Goal: Obtain resource: Download file/media

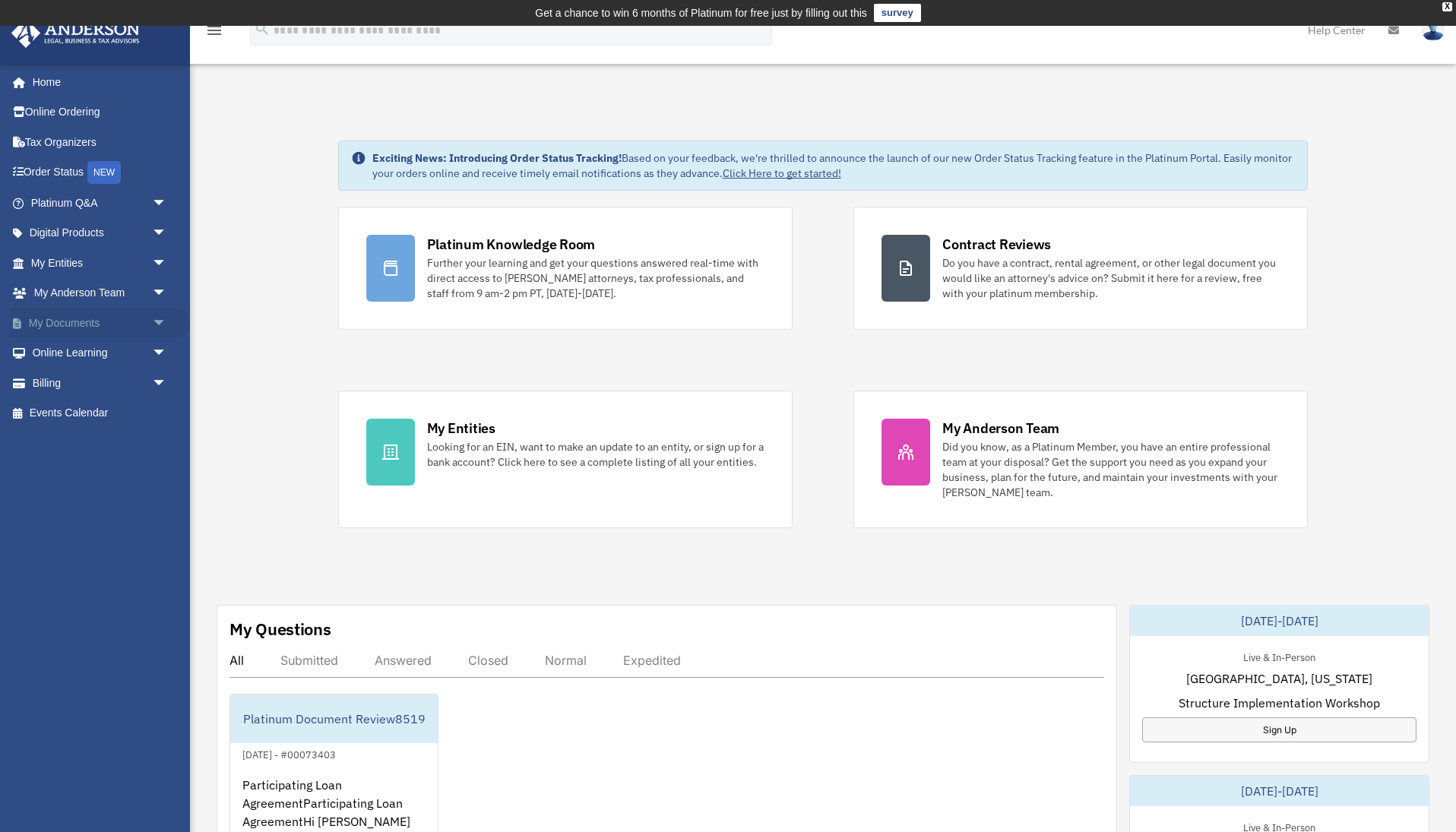
click at [89, 321] on link "My Documents arrow_drop_down" at bounding box center [100, 323] width 179 height 31
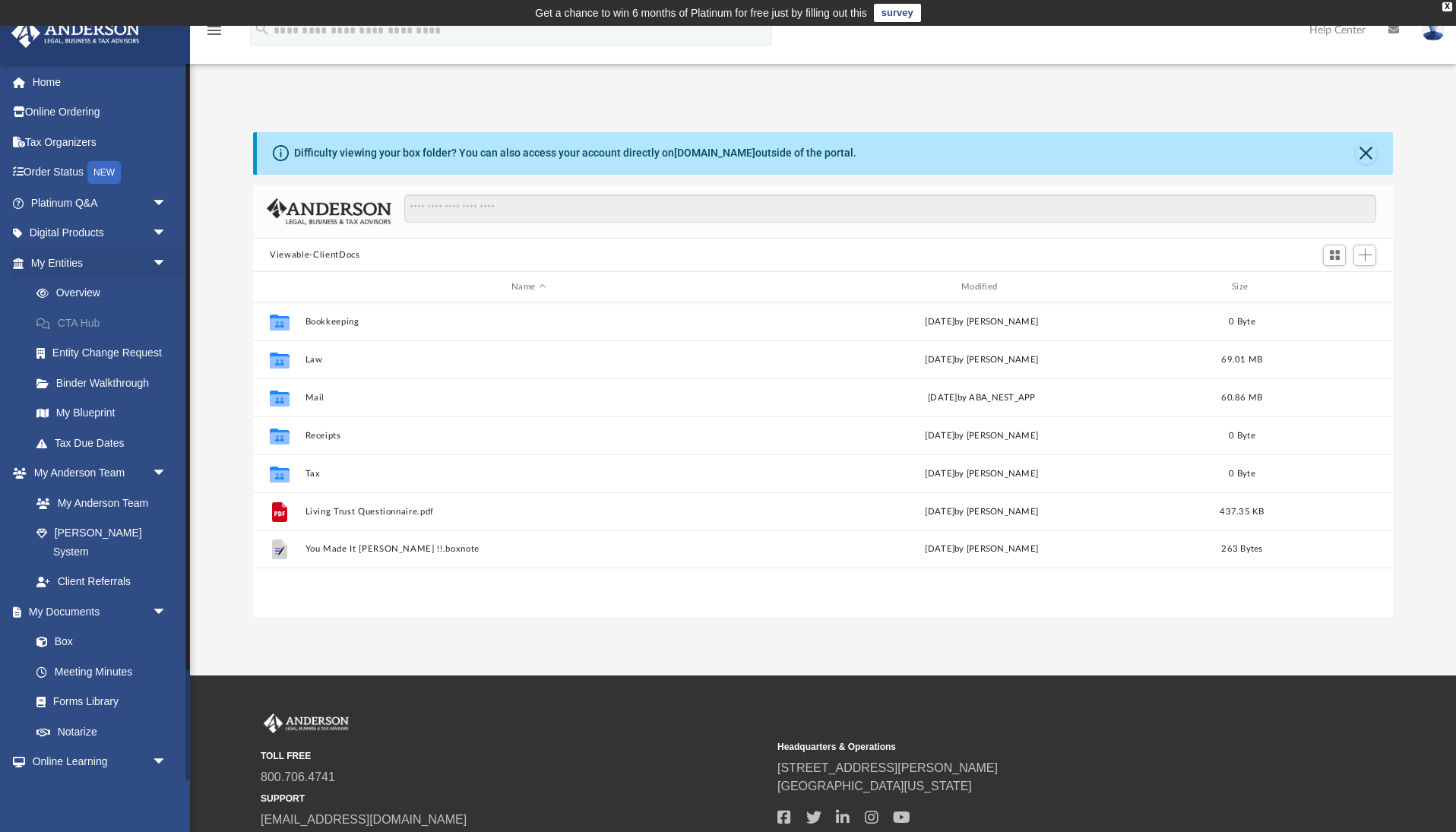
scroll to position [345, 1139]
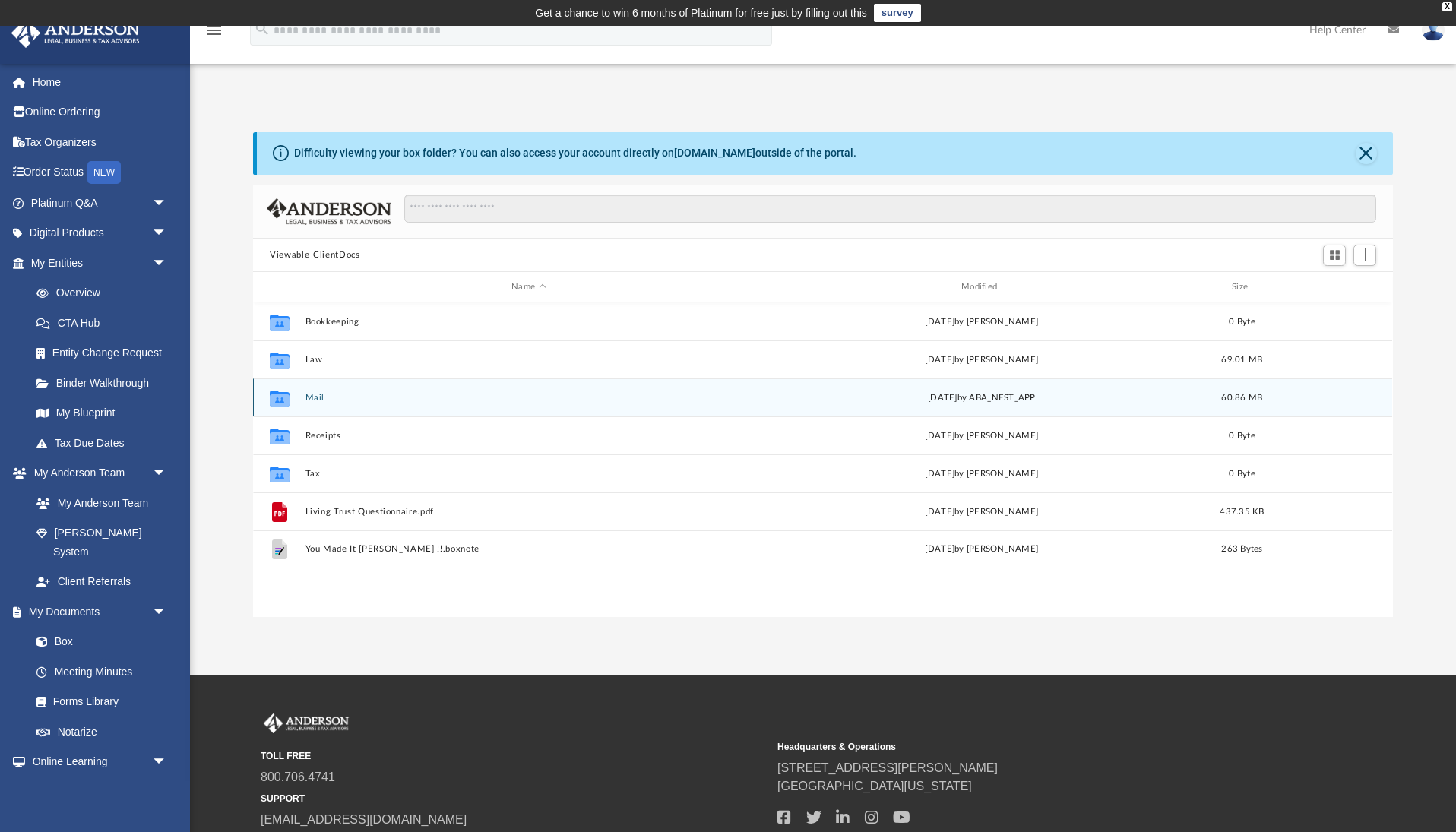
click at [319, 403] on div "Collaborated Folder Mail [DATE] by ABA_NEST_APP 60.86 MB" at bounding box center [822, 398] width 1139 height 38
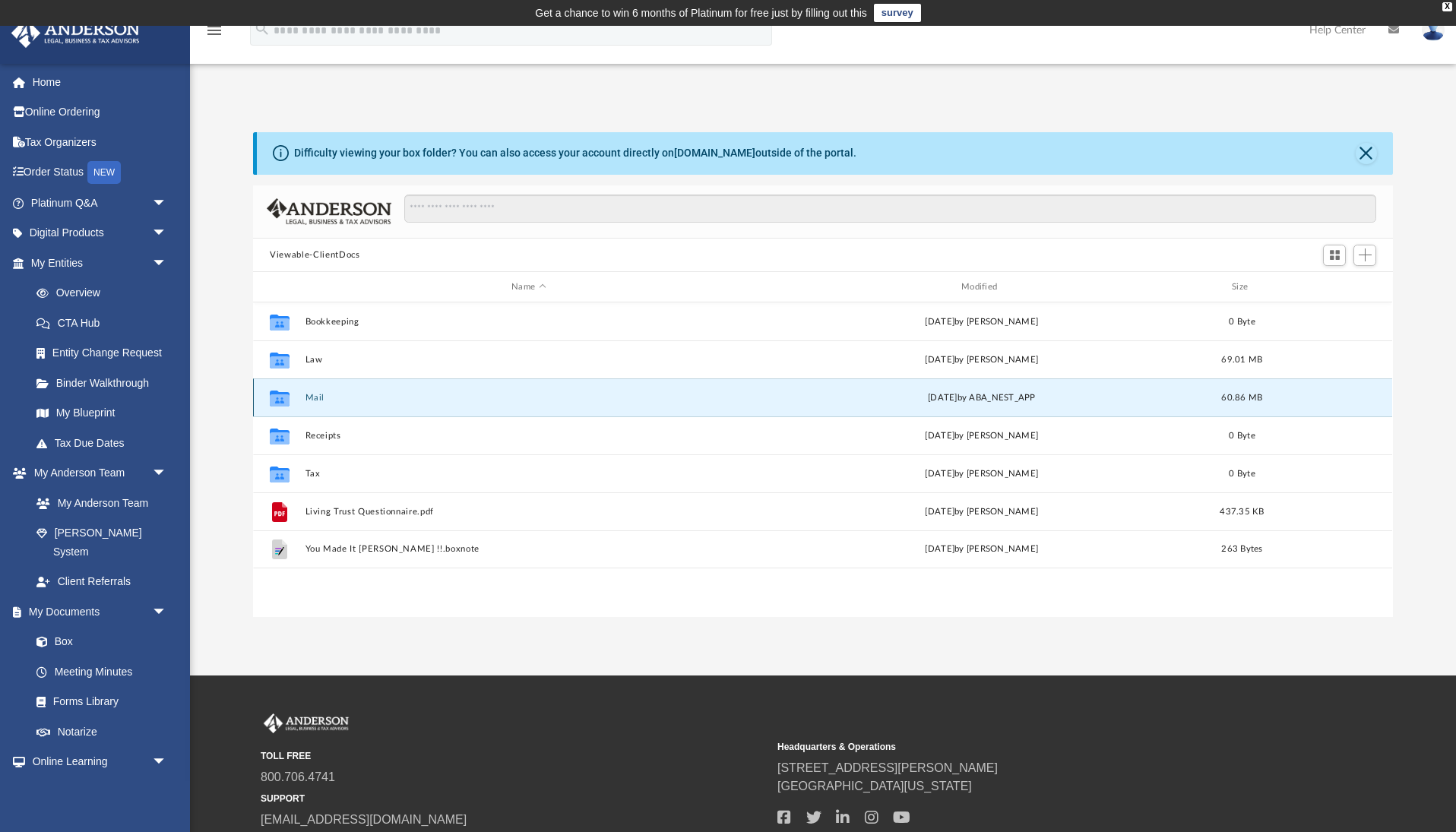
click at [319, 403] on div "Collaborated Folder Mail [DATE] by ABA_NEST_APP 60.86 MB" at bounding box center [822, 398] width 1139 height 38
click at [317, 398] on button "Mail" at bounding box center [528, 398] width 447 height 10
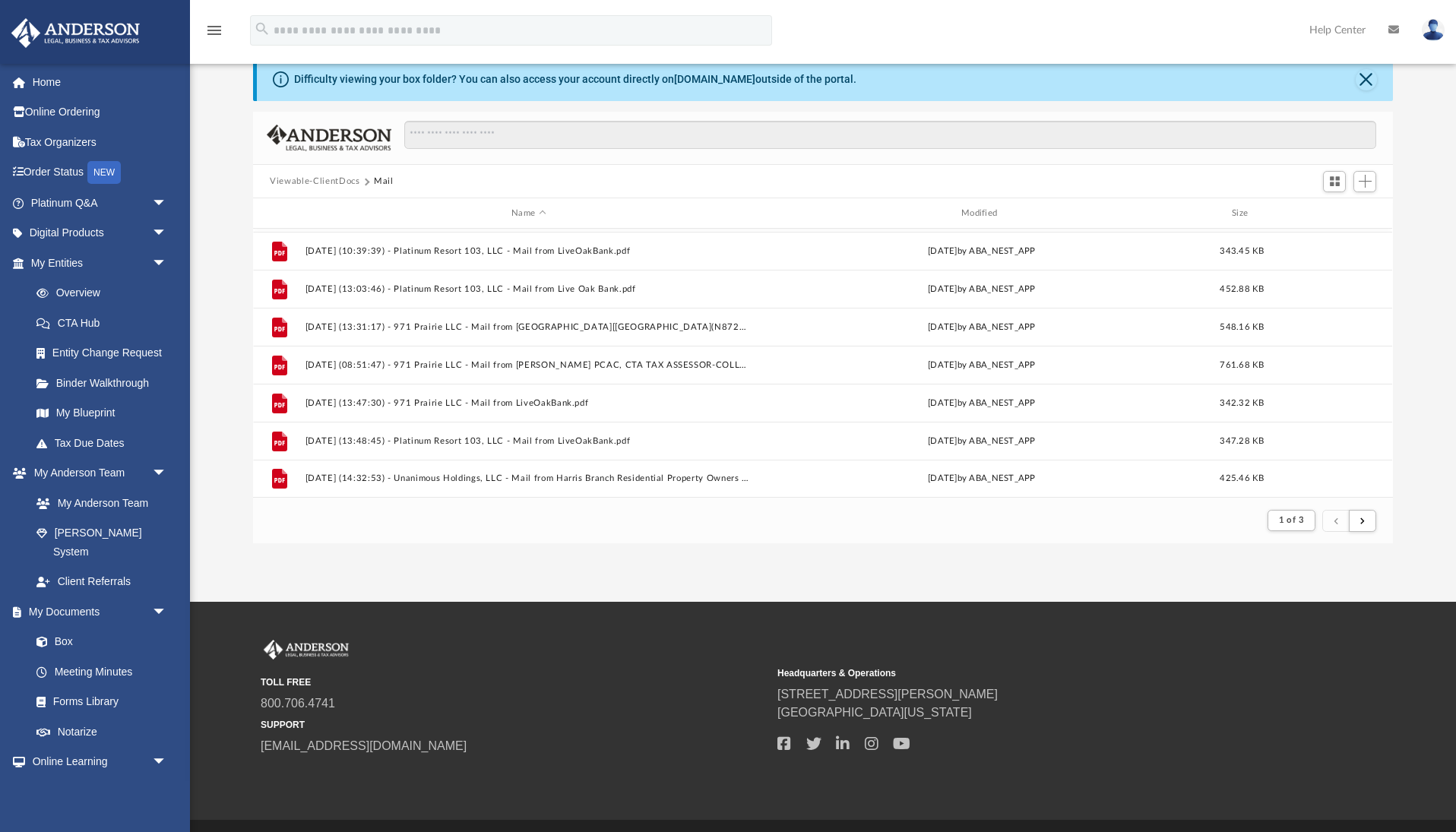
scroll to position [77, 0]
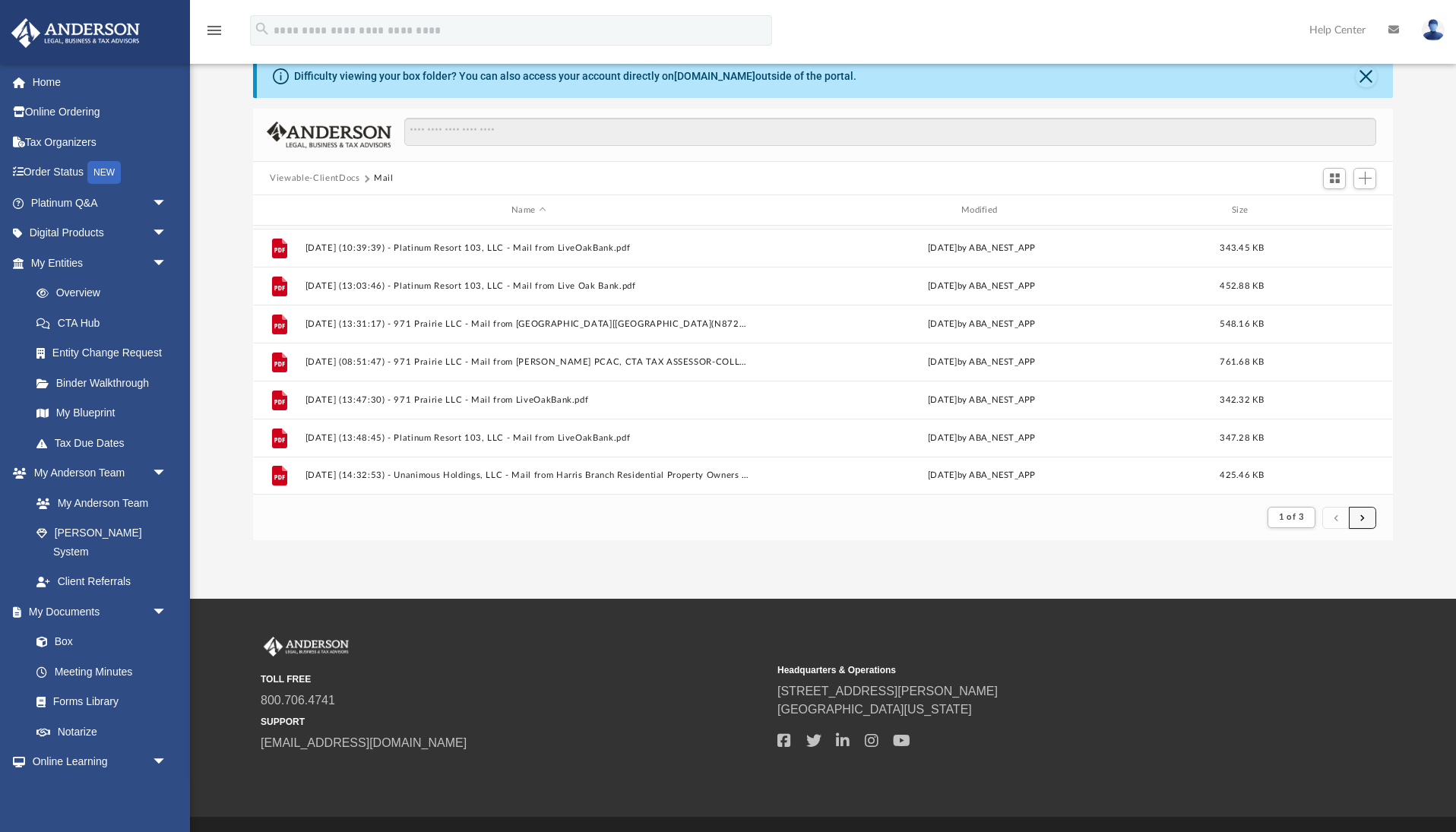
click at [1366, 521] on button "submit" at bounding box center [1363, 518] width 28 height 22
click at [1364, 520] on span "submit" at bounding box center [1363, 517] width 5 height 8
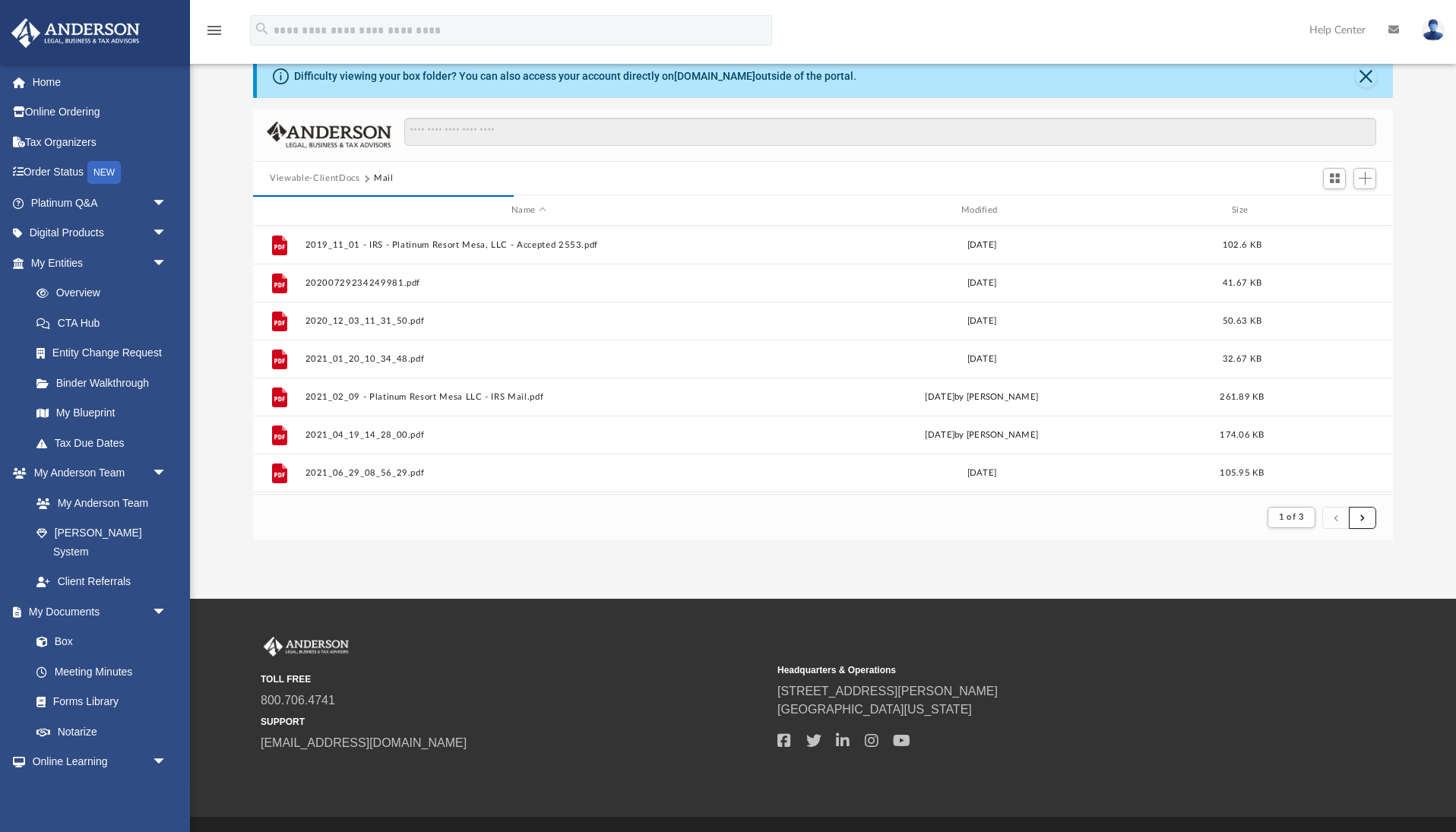
scroll to position [73, 0]
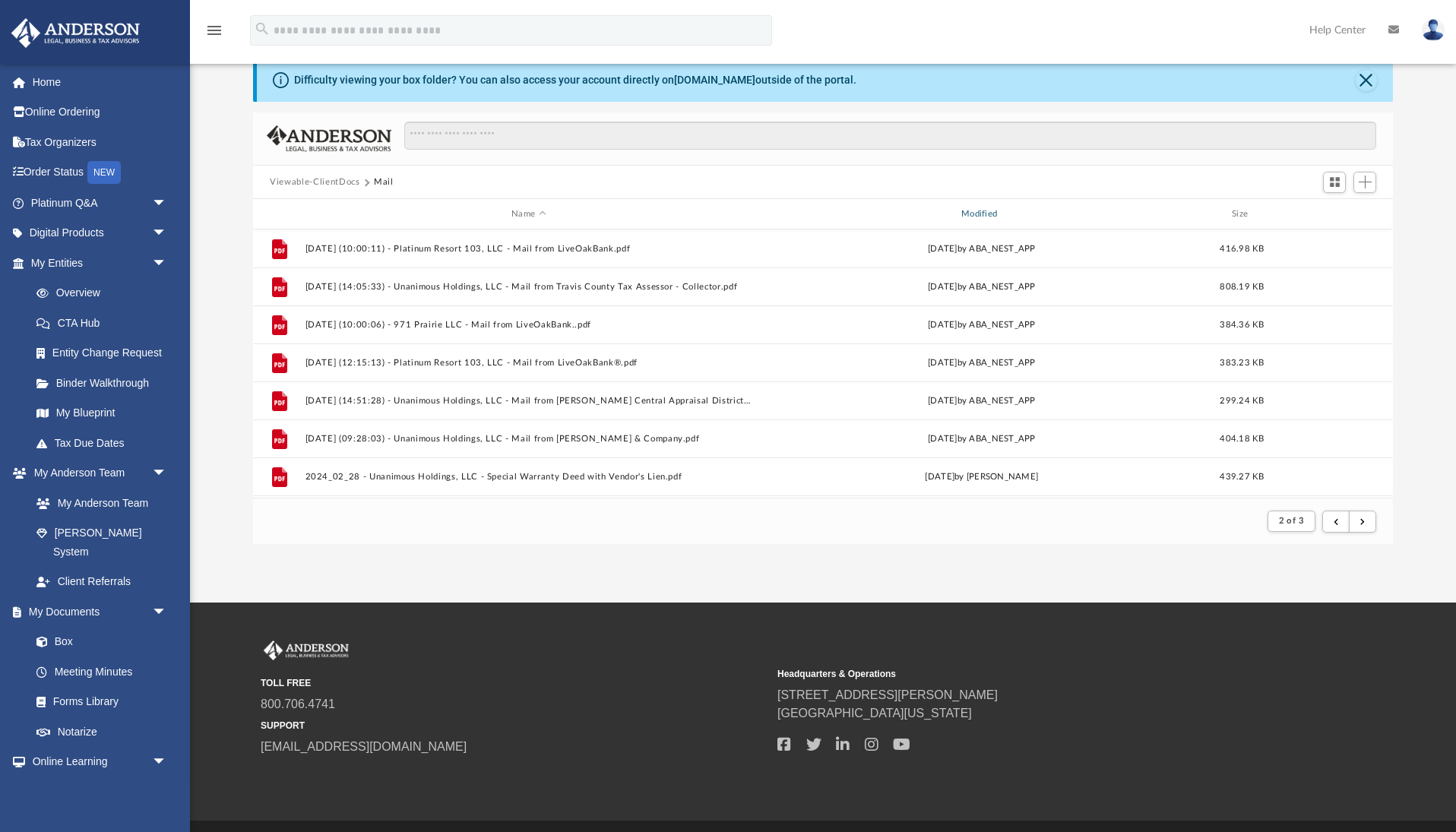
click at [980, 215] on div "Modified" at bounding box center [981, 215] width 447 height 14
click at [1363, 522] on span "submit" at bounding box center [1363, 521] width 5 height 8
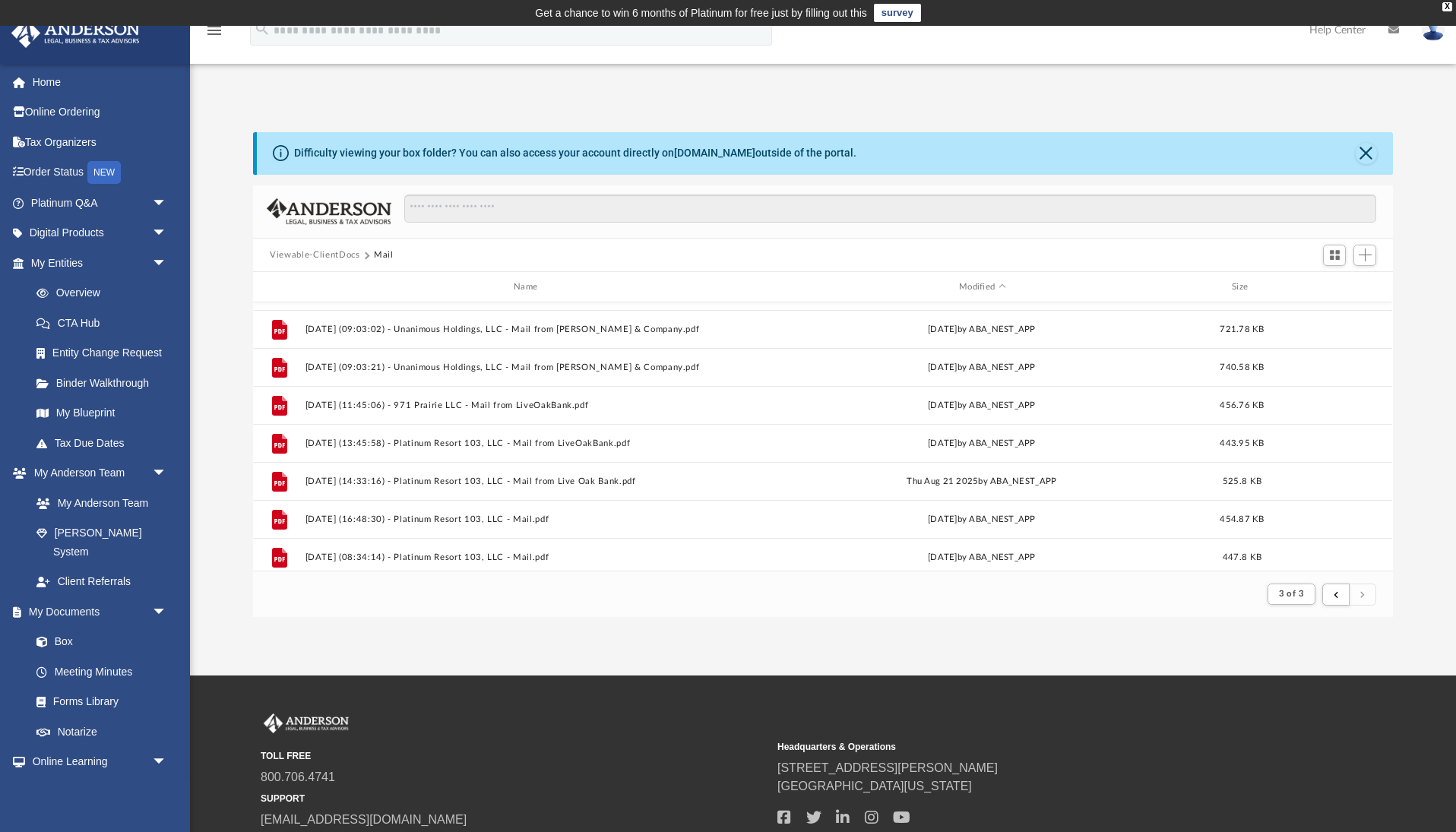
scroll to position [453, 0]
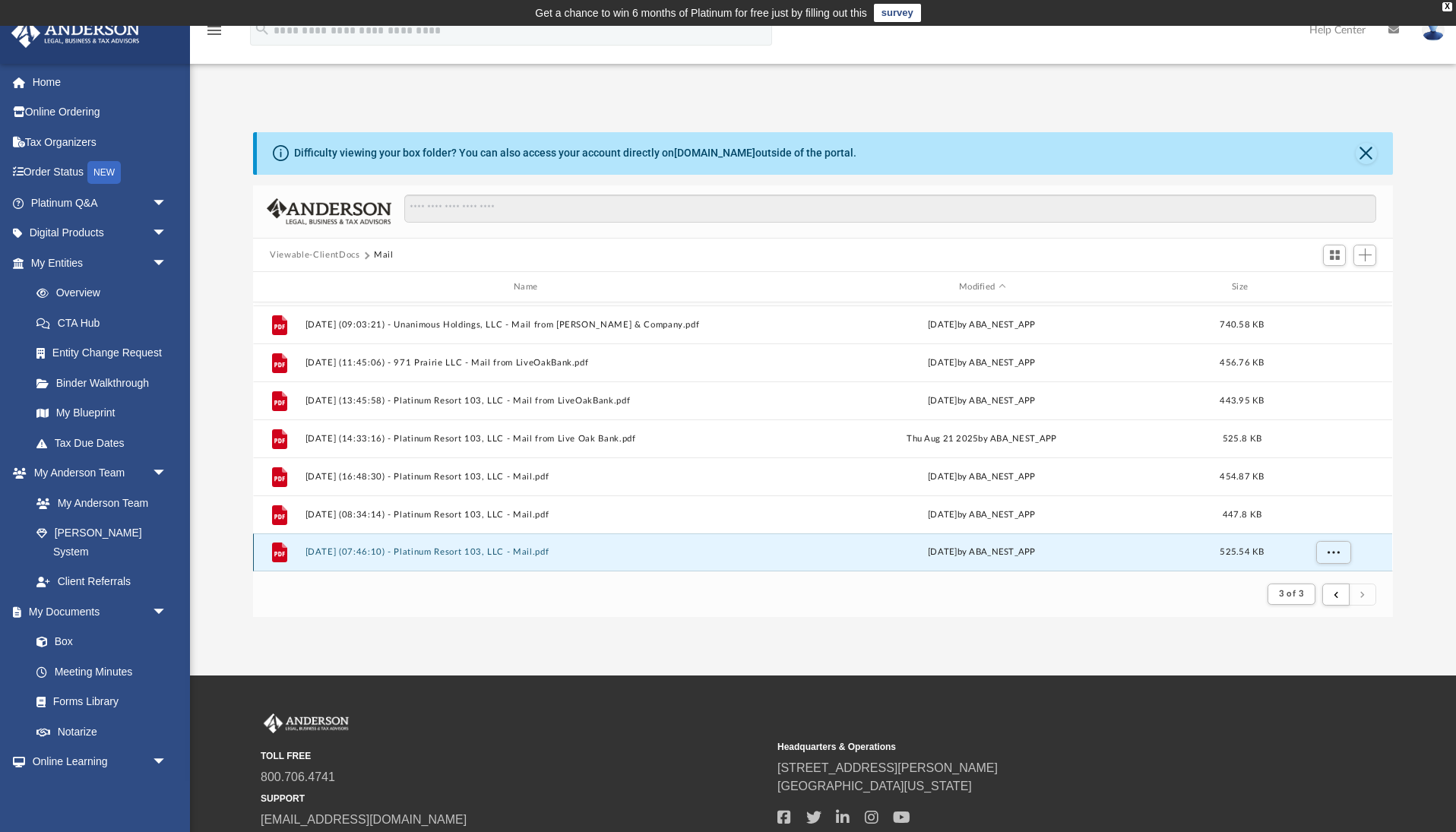
click at [401, 550] on button "[DATE] (07:46:10) - Platinum Resort 103, LLC - Mail.pdf" at bounding box center [528, 552] width 447 height 10
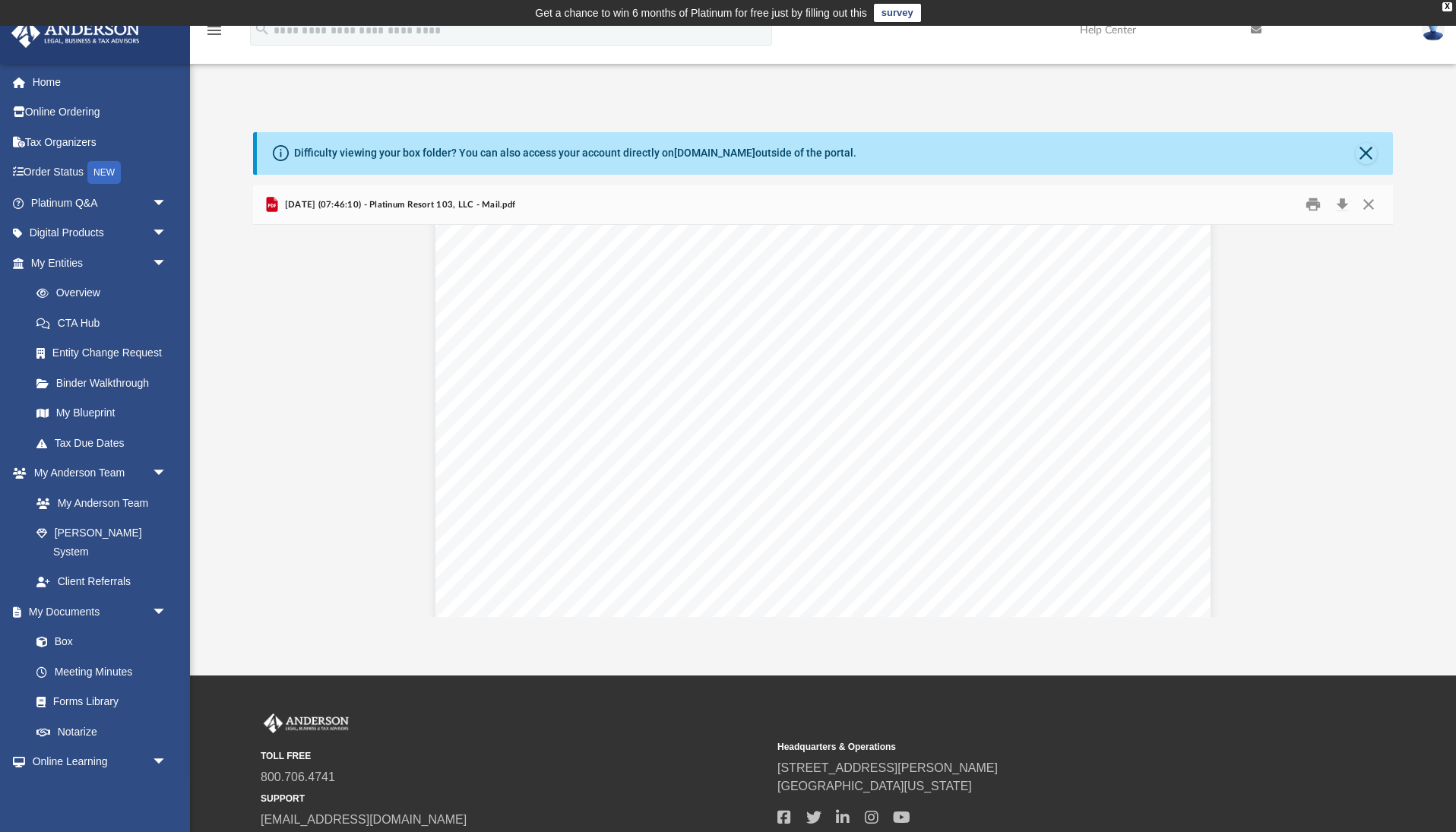
scroll to position [0, 0]
click at [1366, 154] on button "Close" at bounding box center [1366, 154] width 21 height 21
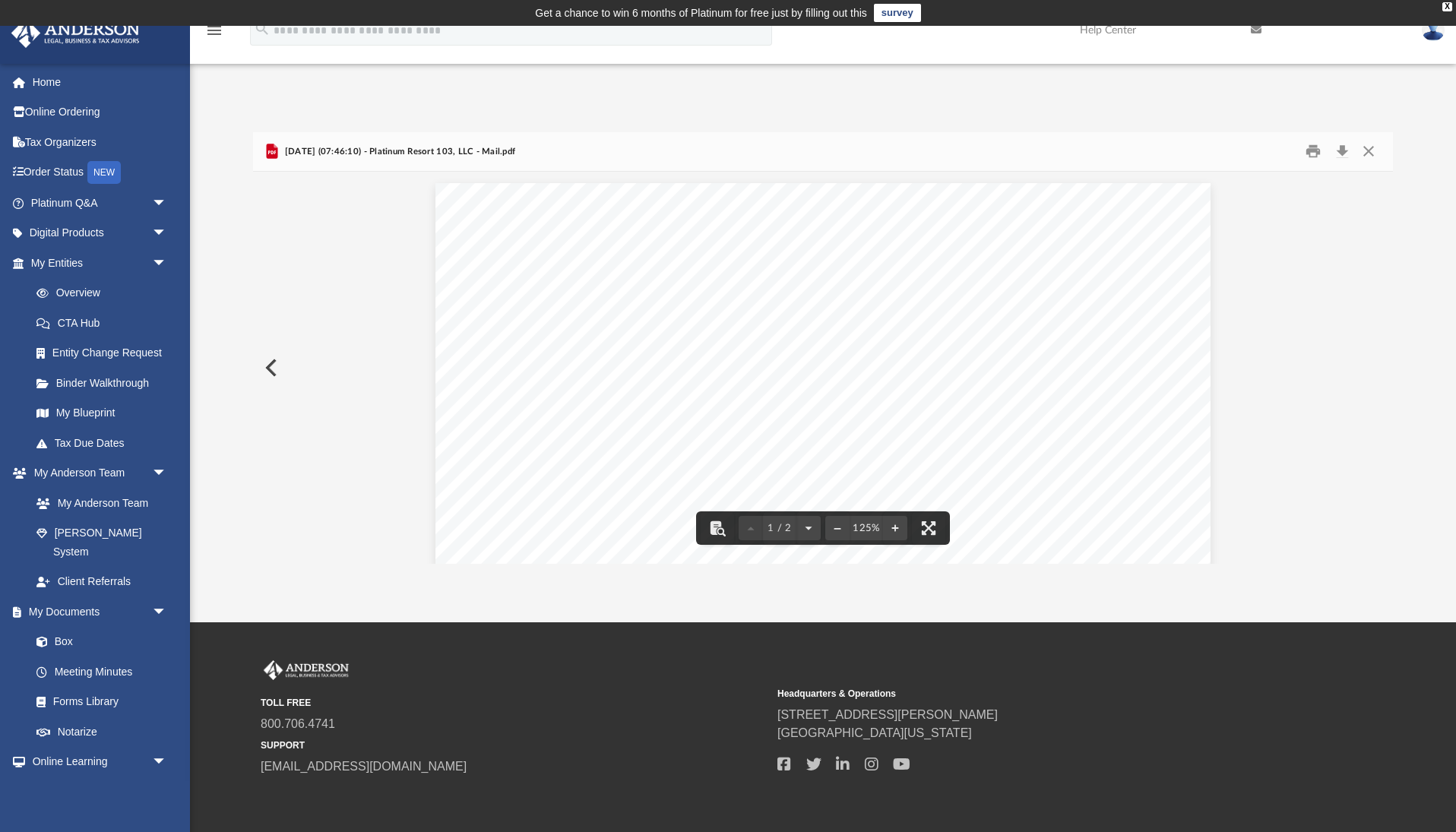
click at [267, 380] on button "Preview" at bounding box center [270, 368] width 34 height 43
drag, startPoint x: 806, startPoint y: 350, endPoint x: 936, endPoint y: 362, distance: 130.6
click at [936, 362] on div "Page 1" at bounding box center [823, 376] width 775 height 1001
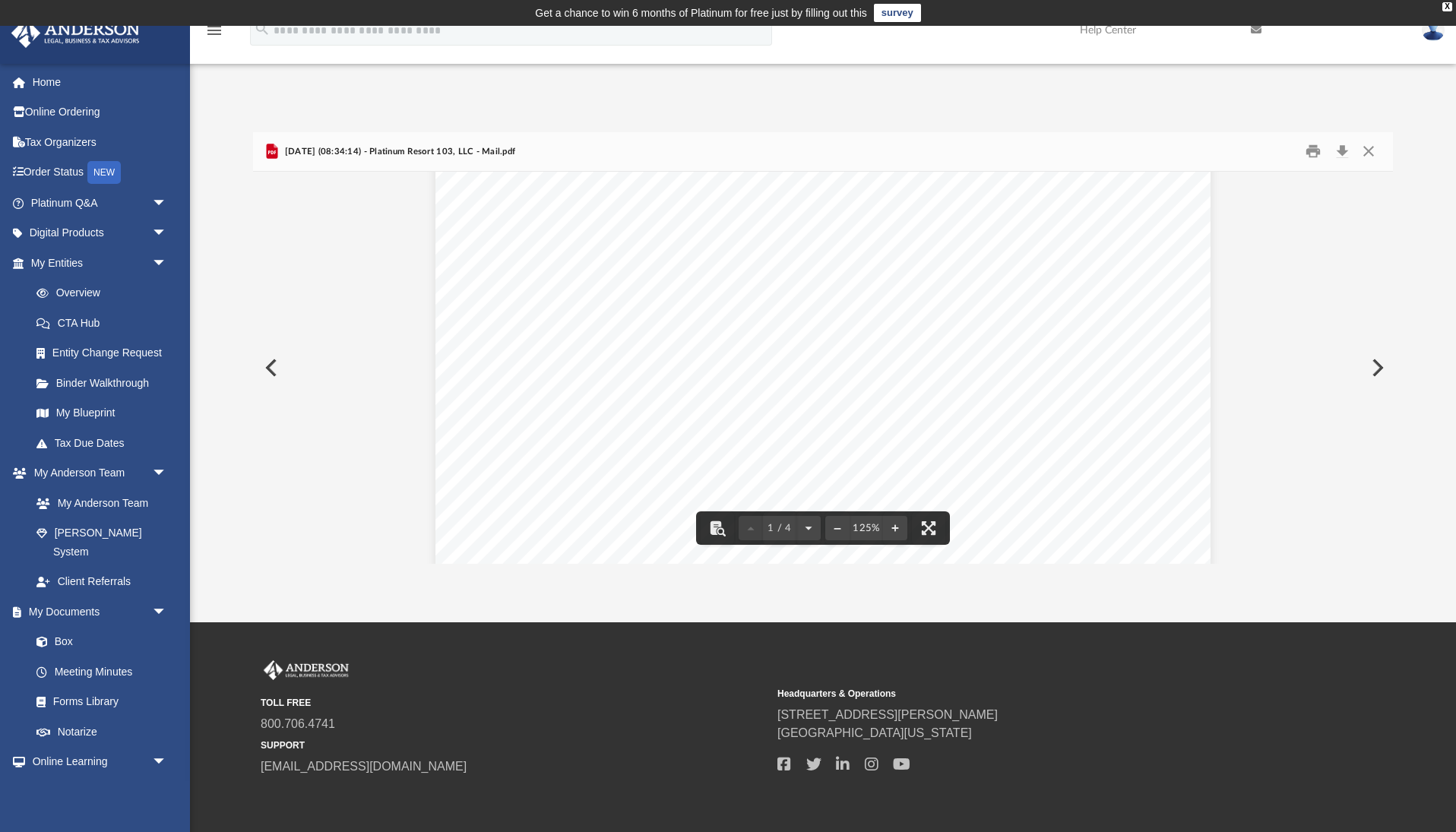
click at [265, 374] on button "Preview" at bounding box center [270, 368] width 34 height 43
